Goal: Information Seeking & Learning: Learn about a topic

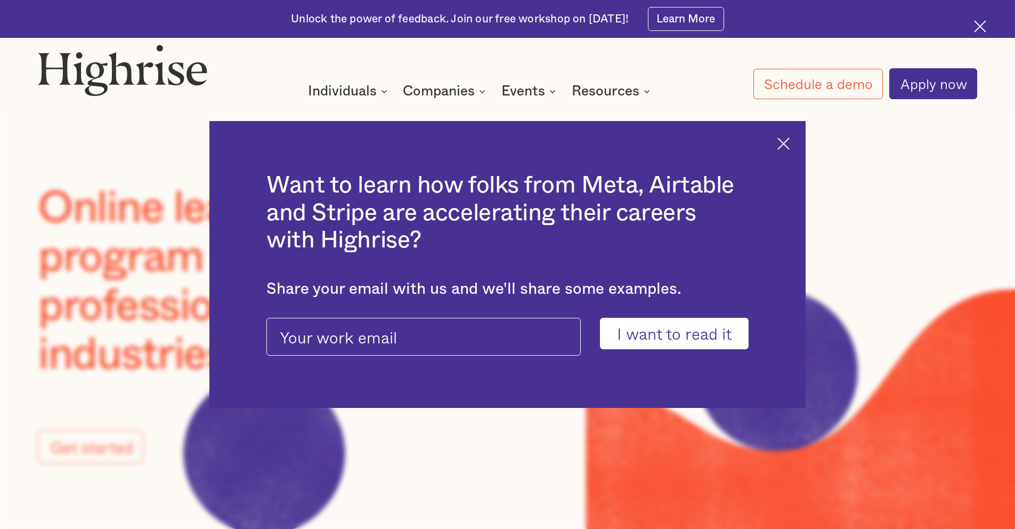
click at [793, 151] on div "Want to learn how folks from Meta, Airtable and Stripe are accelerating their c…" at bounding box center [507, 264] width 596 height 287
click at [788, 144] on img at bounding box center [784, 144] width 12 height 12
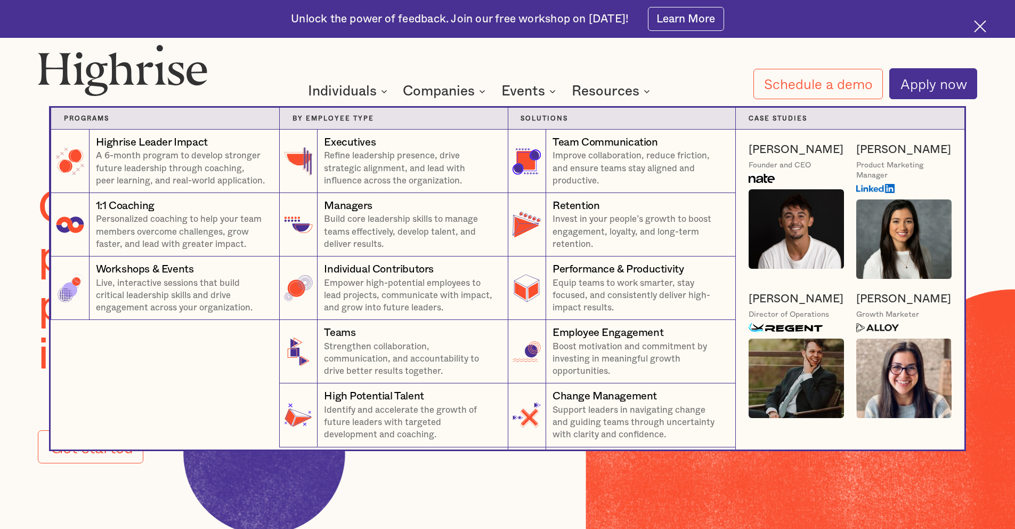
click at [466, 93] on nav "Programs 4 Highrise Leader Impact Program A 6-month program to develop stronger…" at bounding box center [508, 266] width 640 height 367
click at [494, 85] on nav "Programs 4 Highrise Leader Impact Program A 6-month program to develop stronger…" at bounding box center [508, 266] width 640 height 367
click at [481, 89] on nav "Programs 4 Highrise Leader Impact Program A 6-month program to develop stronger…" at bounding box center [508, 266] width 640 height 367
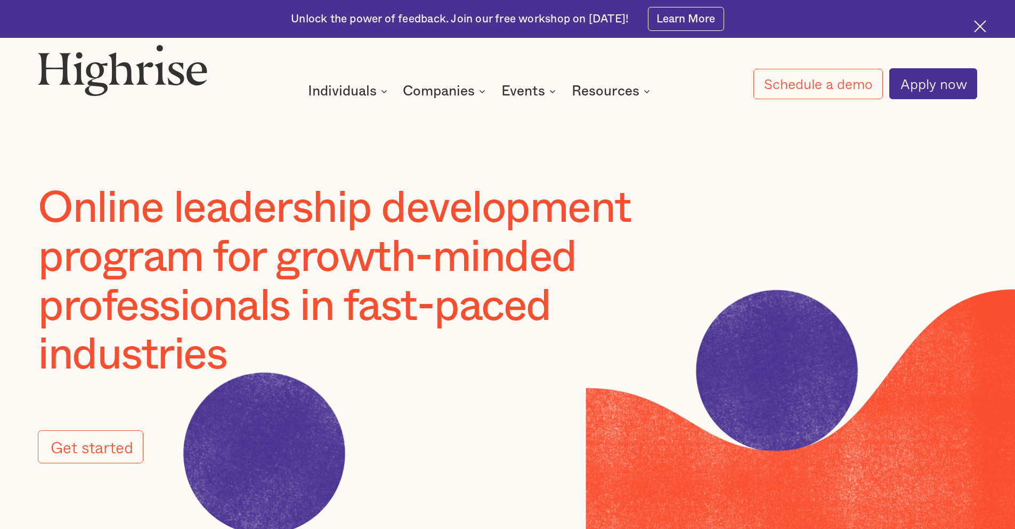
click at [406, 55] on div "How It Works Individuals Programs 1 Highrise Leader A 6-month program to grow l…" at bounding box center [507, 71] width 1015 height 55
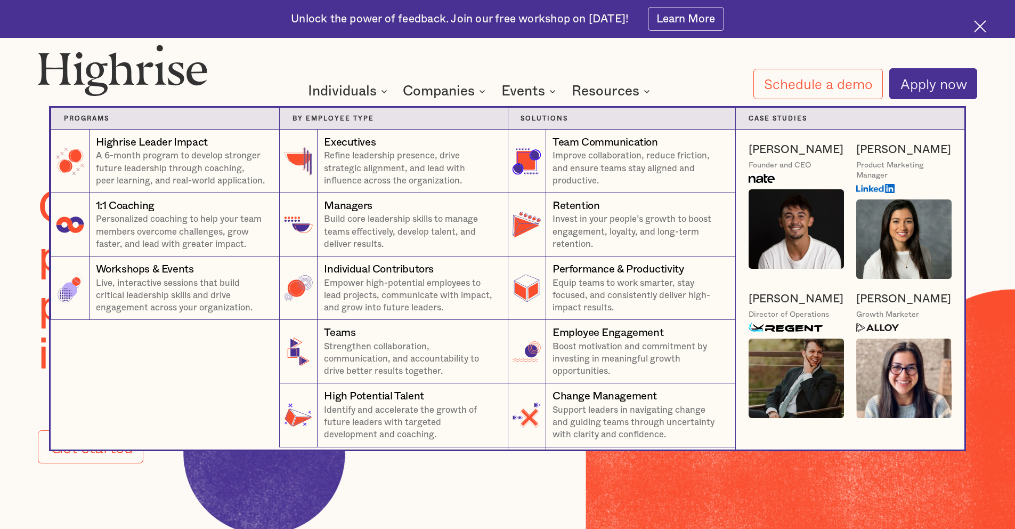
click at [462, 98] on nav "Programs 4 Highrise Leader Impact Program A 6-month program to develop stronger…" at bounding box center [508, 266] width 640 height 367
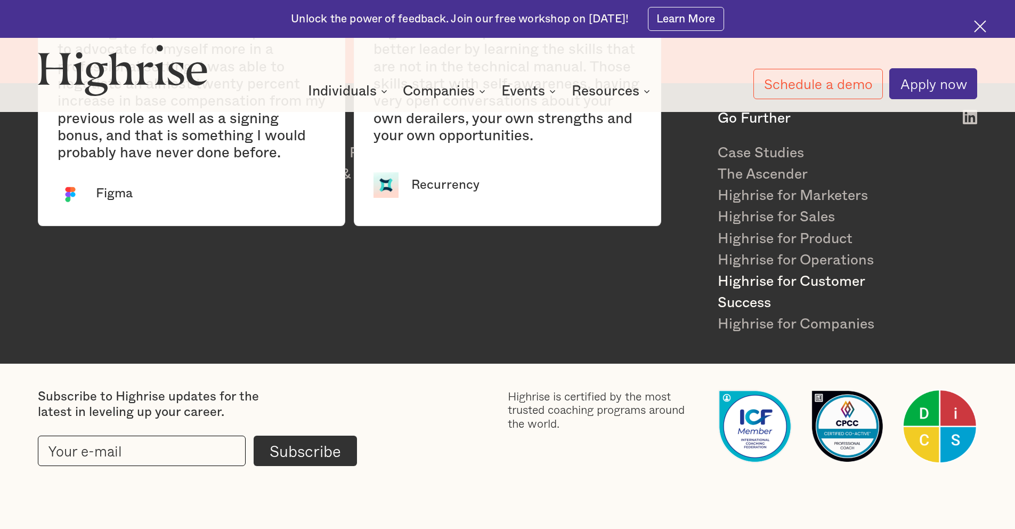
scroll to position [2760, 0]
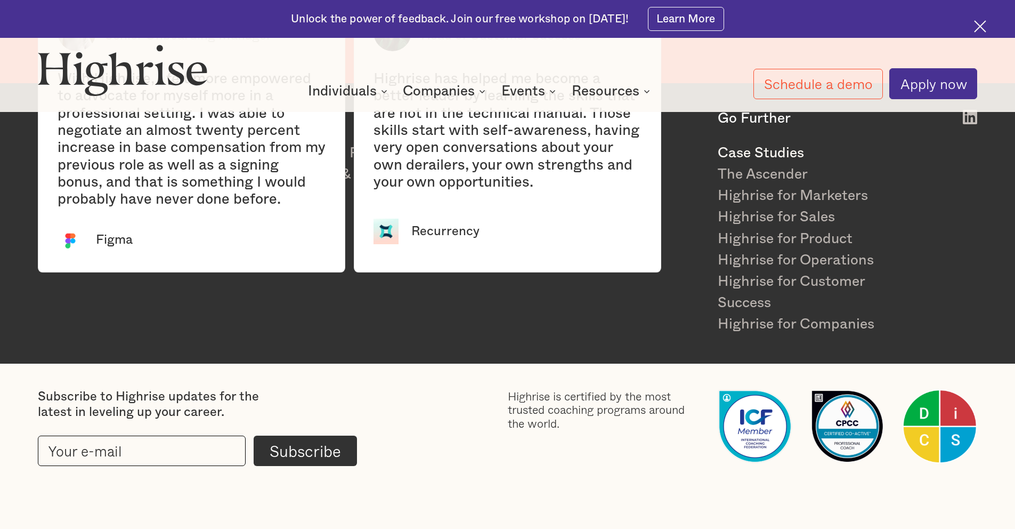
click at [750, 156] on link "Case Studies" at bounding box center [815, 152] width 195 height 21
